Goal: Navigation & Orientation: Find specific page/section

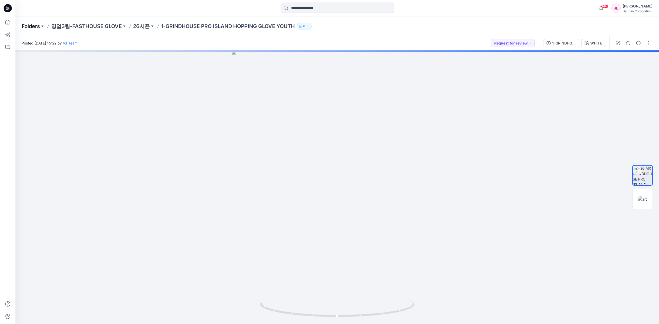
click at [36, 28] on p "Folders" at bounding box center [31, 26] width 18 height 7
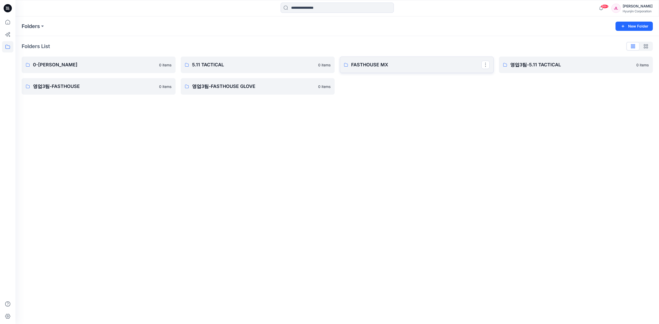
click at [377, 67] on p "FASTHOUSE MX" at bounding box center [416, 64] width 130 height 7
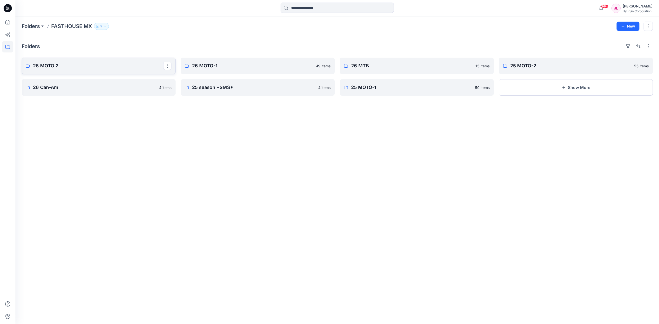
click at [81, 67] on p "26 MOTO 2" at bounding box center [98, 65] width 130 height 7
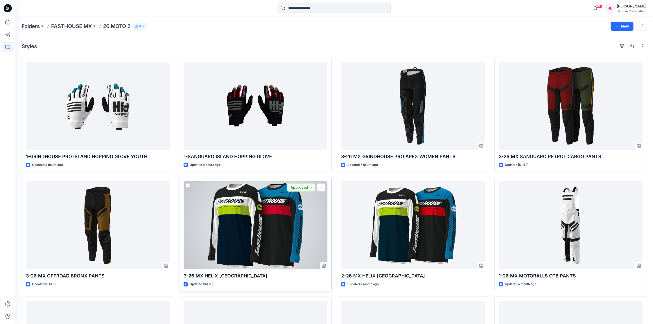
scroll to position [103, 0]
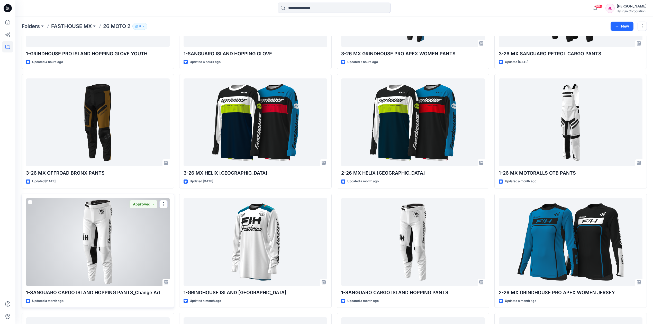
click at [122, 235] on div at bounding box center [98, 242] width 144 height 88
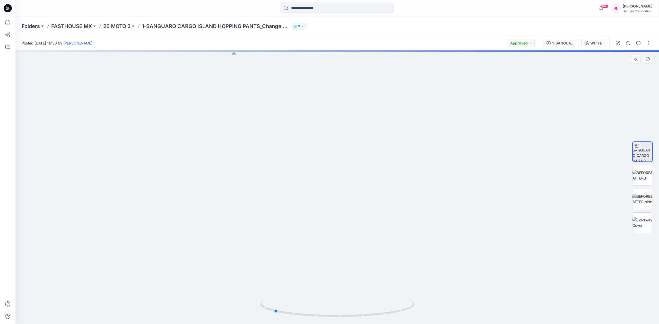
drag, startPoint x: 399, startPoint y: 123, endPoint x: 336, endPoint y: 144, distance: 66.6
click at [336, 144] on div at bounding box center [336, 187] width 643 height 274
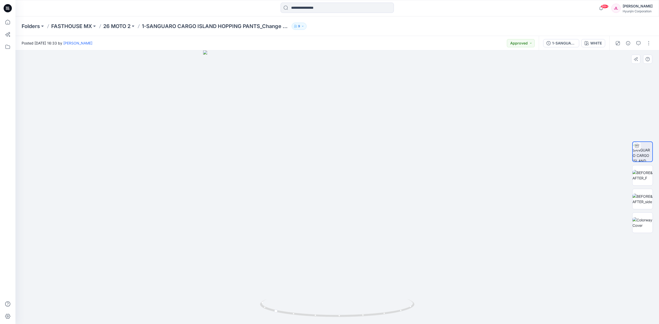
drag, startPoint x: 344, startPoint y: 70, endPoint x: 320, endPoint y: 187, distance: 119.1
click at [318, 210] on img at bounding box center [337, 187] width 268 height 274
drag, startPoint x: 337, startPoint y: 79, endPoint x: 315, endPoint y: 217, distance: 140.3
click at [315, 217] on img at bounding box center [337, 187] width 386 height 274
drag, startPoint x: 316, startPoint y: 318, endPoint x: 331, endPoint y: 193, distance: 126.2
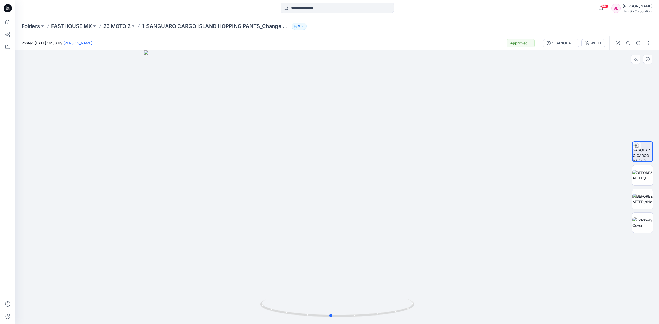
click at [373, 318] on icon at bounding box center [338, 308] width 156 height 19
drag, startPoint x: 334, startPoint y: 128, endPoint x: 317, endPoint y: 229, distance: 102.8
click at [318, 248] on img at bounding box center [337, 187] width 386 height 274
drag, startPoint x: 343, startPoint y: 110, endPoint x: 330, endPoint y: 165, distance: 56.0
click at [340, 198] on img at bounding box center [337, 187] width 386 height 274
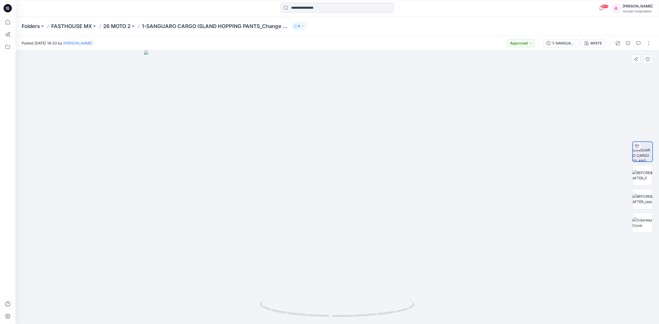
drag, startPoint x: 343, startPoint y: 113, endPoint x: 345, endPoint y: 183, distance: 70.8
click at [345, 183] on img at bounding box center [337, 187] width 386 height 274
drag, startPoint x: 348, startPoint y: 98, endPoint x: 442, endPoint y: 100, distance: 94.2
click at [442, 100] on img at bounding box center [337, 187] width 386 height 274
drag, startPoint x: 382, startPoint y: 271, endPoint x: 401, endPoint y: 272, distance: 19.1
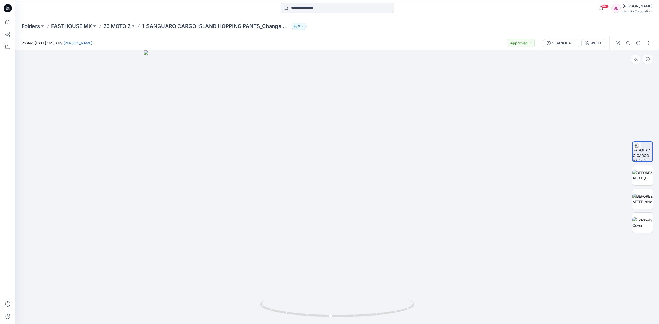
click at [401, 272] on img at bounding box center [337, 187] width 386 height 274
drag, startPoint x: 346, startPoint y: 317, endPoint x: 357, endPoint y: 322, distance: 12.3
click at [357, 322] on div at bounding box center [337, 311] width 154 height 26
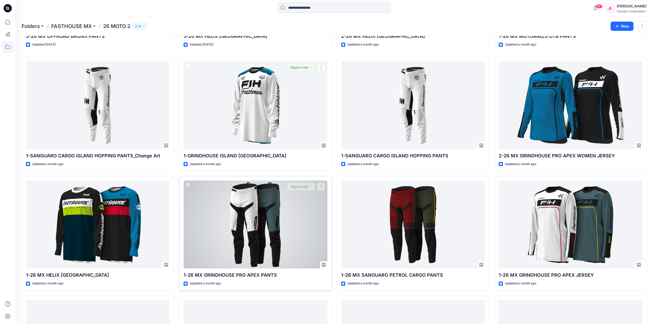
scroll to position [240, 0]
click at [287, 213] on div at bounding box center [256, 224] width 144 height 88
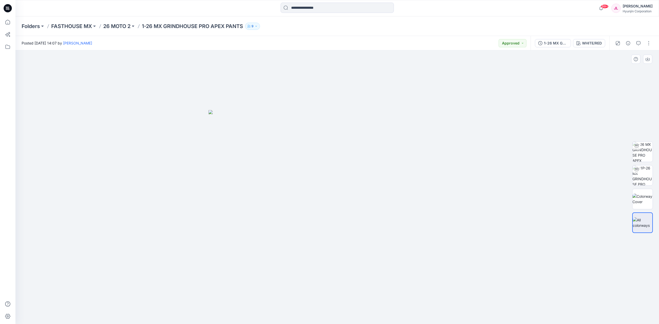
click at [410, 222] on img at bounding box center [336, 217] width 257 height 214
click at [649, 152] on img at bounding box center [642, 152] width 20 height 20
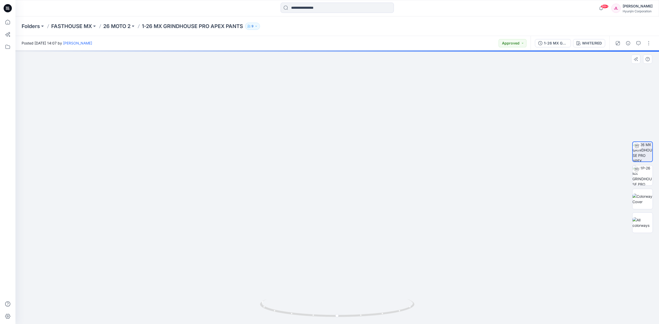
drag, startPoint x: 420, startPoint y: 179, endPoint x: 342, endPoint y: 188, distance: 78.5
click at [342, 188] on img at bounding box center [337, 140] width 368 height 367
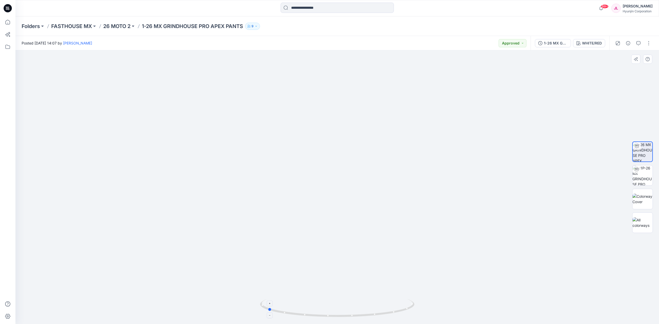
drag, startPoint x: 386, startPoint y: 313, endPoint x: 316, endPoint y: 317, distance: 69.8
click at [316, 317] on icon at bounding box center [338, 308] width 156 height 19
drag, startPoint x: 405, startPoint y: 127, endPoint x: 349, endPoint y: 119, distance: 57.2
click at [400, 235] on img at bounding box center [337, 187] width 368 height 274
drag, startPoint x: 345, startPoint y: 90, endPoint x: 348, endPoint y: 117, distance: 27.5
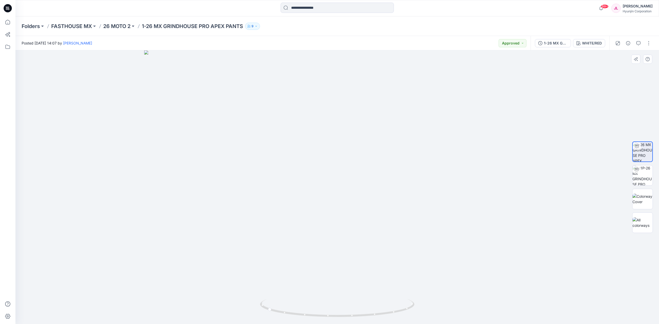
click at [348, 117] on img at bounding box center [337, 187] width 386 height 274
